Goal: Task Accomplishment & Management: Use online tool/utility

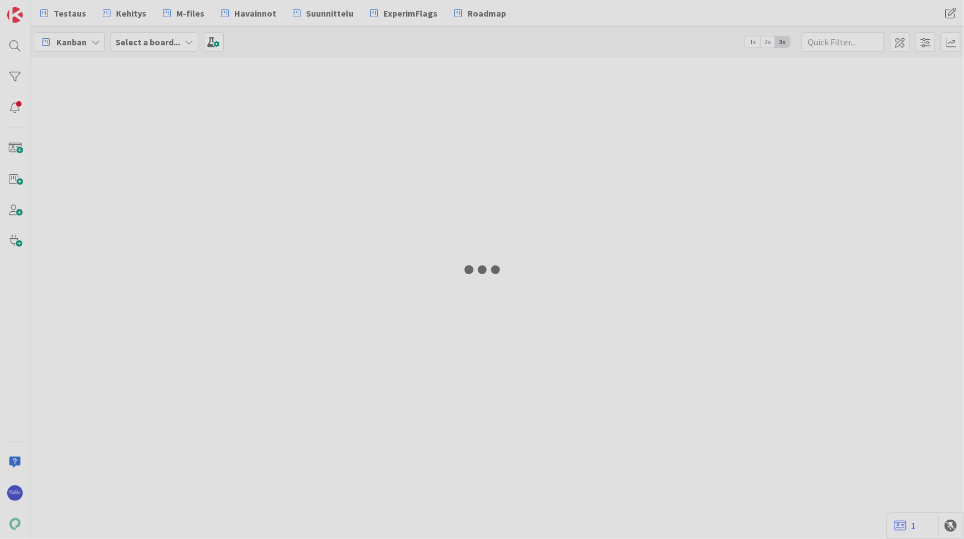
type input "tavoitt"
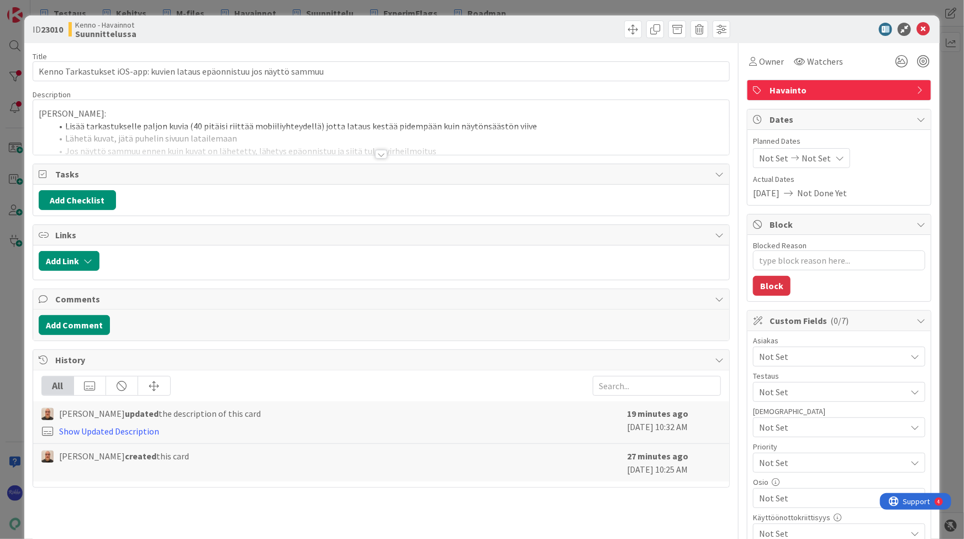
type textarea "x"
click at [377, 151] on div at bounding box center [381, 154] width 12 height 9
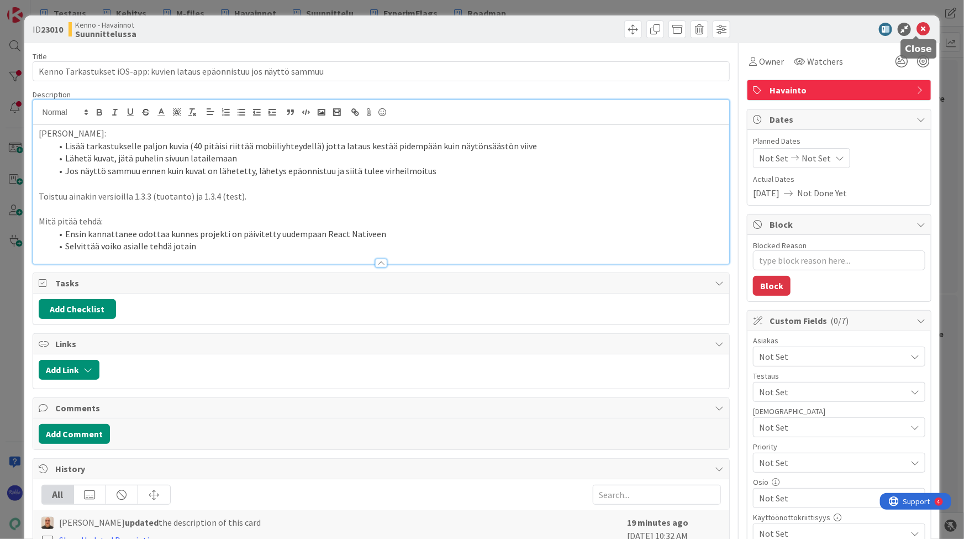
click at [917, 33] on icon at bounding box center [922, 29] width 13 height 13
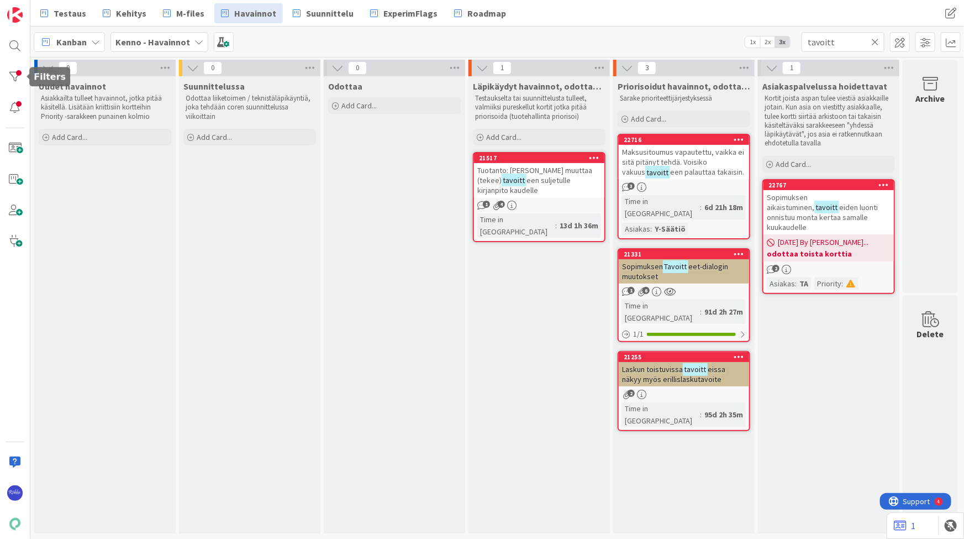
click at [9, 75] on div at bounding box center [15, 77] width 22 height 22
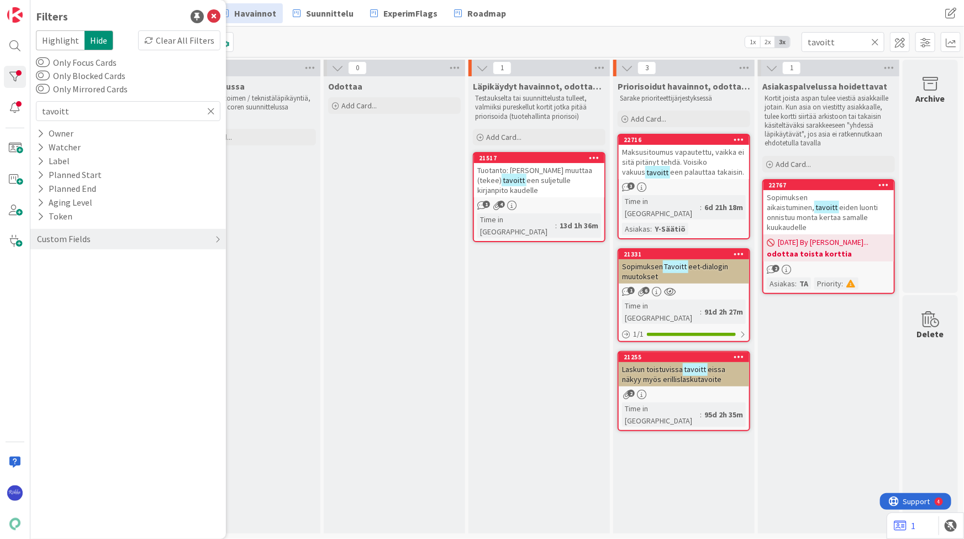
click at [175, 43] on div "Clear All Filters" at bounding box center [179, 40] width 82 height 20
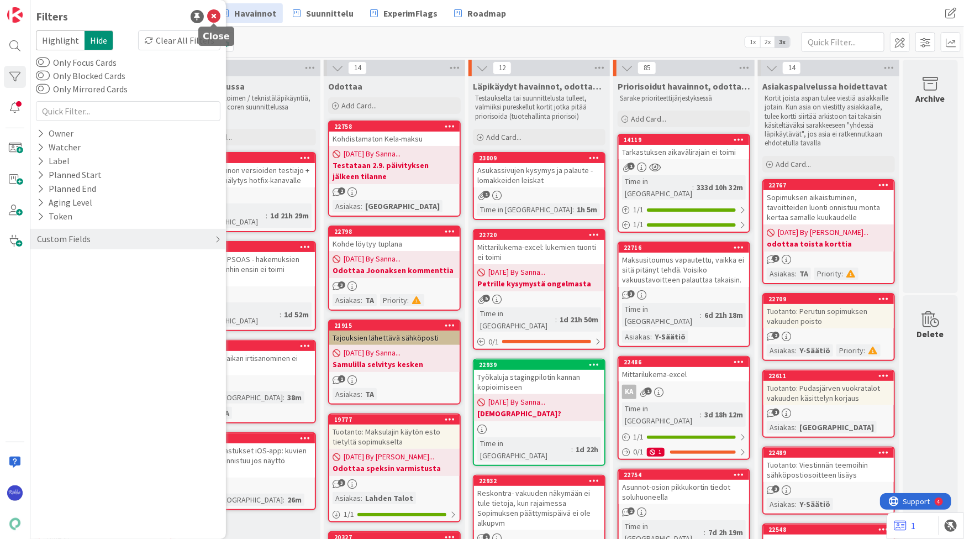
click at [212, 12] on icon at bounding box center [213, 16] width 13 height 13
